Goal: Task Accomplishment & Management: Use online tool/utility

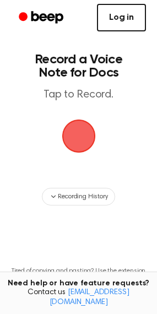
click at [112, 9] on link "Log in" at bounding box center [121, 18] width 49 height 28
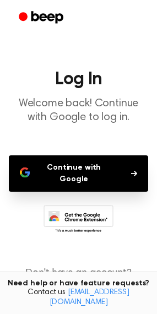
click at [145, 166] on button "Continue with Google" at bounding box center [79, 174] width 140 height 36
